Goal: Use online tool/utility: Use online tool/utility

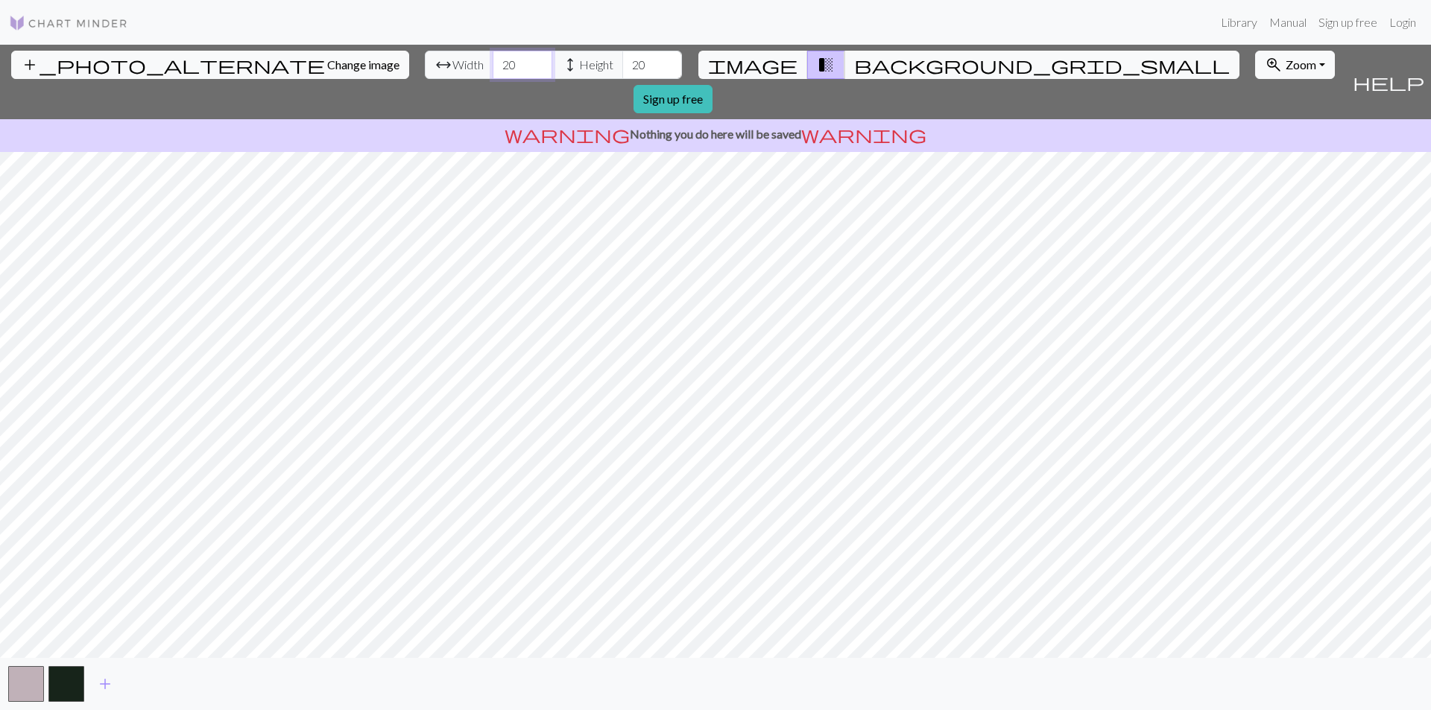
click at [493, 60] on input "20" at bounding box center [523, 65] width 60 height 28
type input "85"
click at [622, 73] on input "20" at bounding box center [652, 65] width 60 height 28
click at [622, 66] on input "20" at bounding box center [652, 65] width 60 height 28
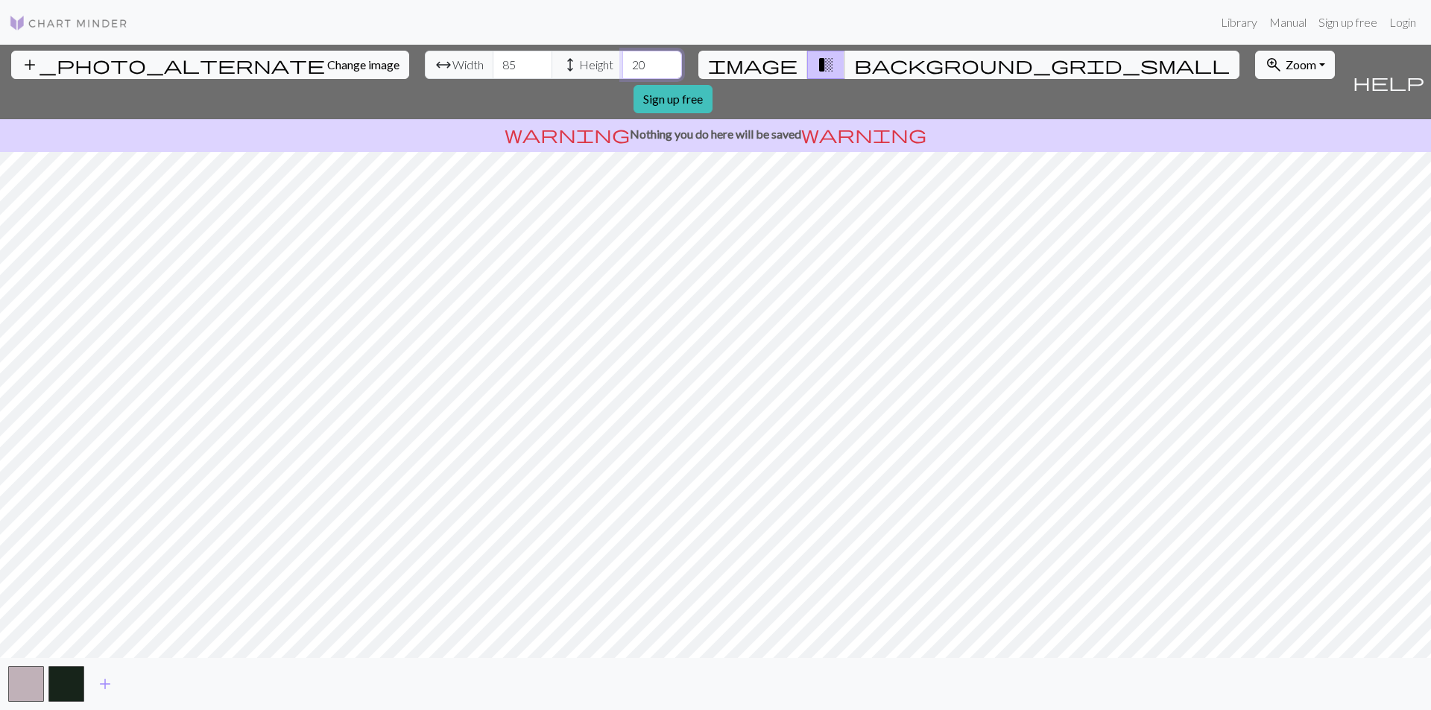
click at [622, 66] on input "20" at bounding box center [652, 65] width 60 height 28
type input "84"
click at [103, 682] on span "add" at bounding box center [105, 684] width 18 height 21
click at [136, 680] on button "add" at bounding box center [145, 684] width 37 height 28
click at [138, 681] on button "button" at bounding box center [147, 684] width 36 height 36
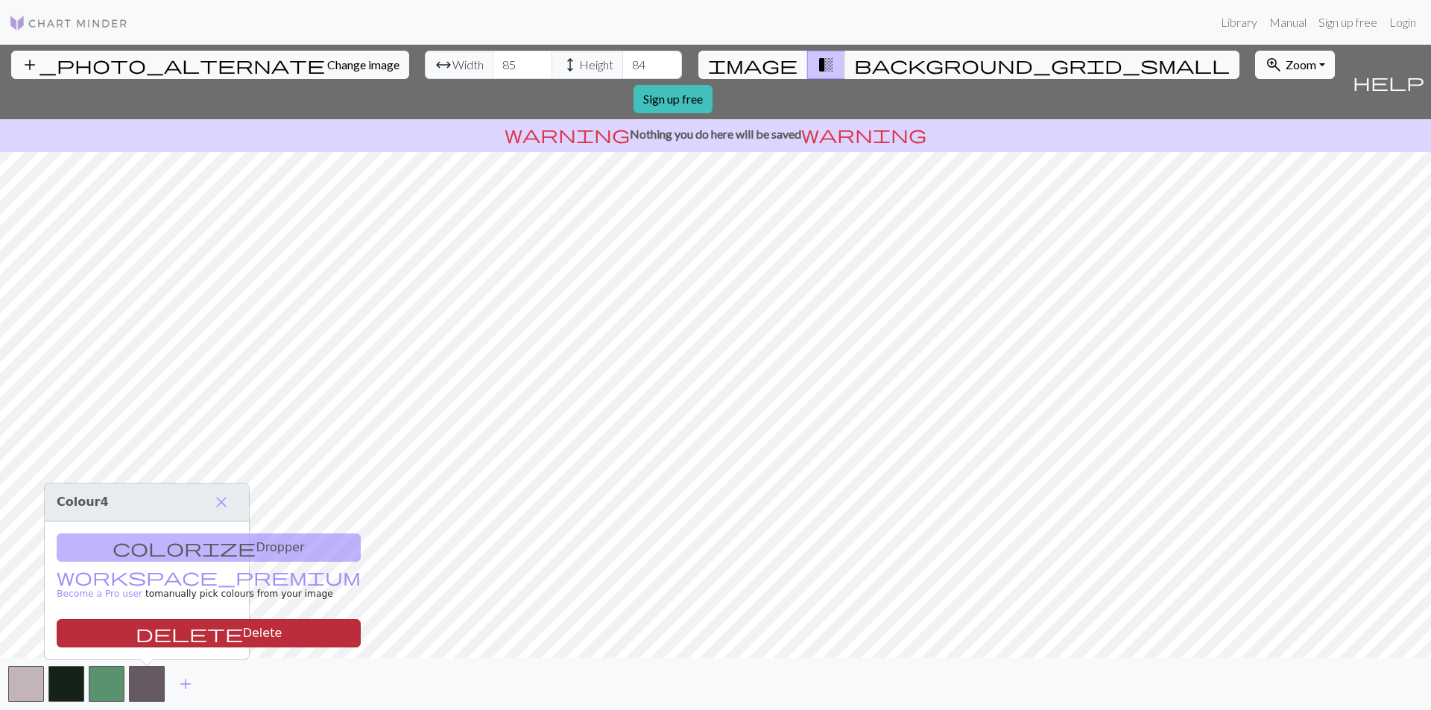
click at [141, 640] on button "delete Delete" at bounding box center [209, 633] width 304 height 28
